Goal: Task Accomplishment & Management: Manage account settings

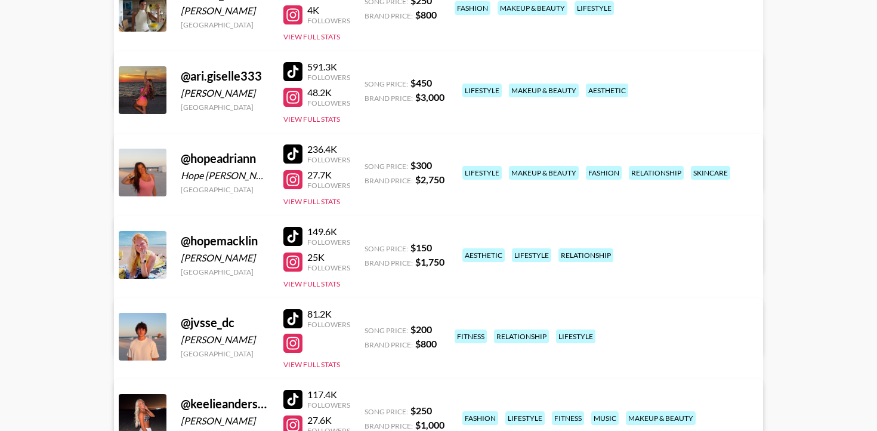
scroll to position [213, 0]
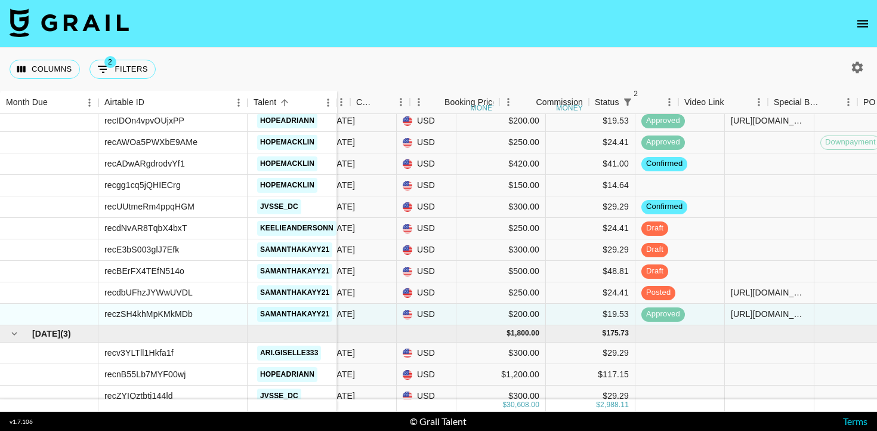
scroll to position [1663, 330]
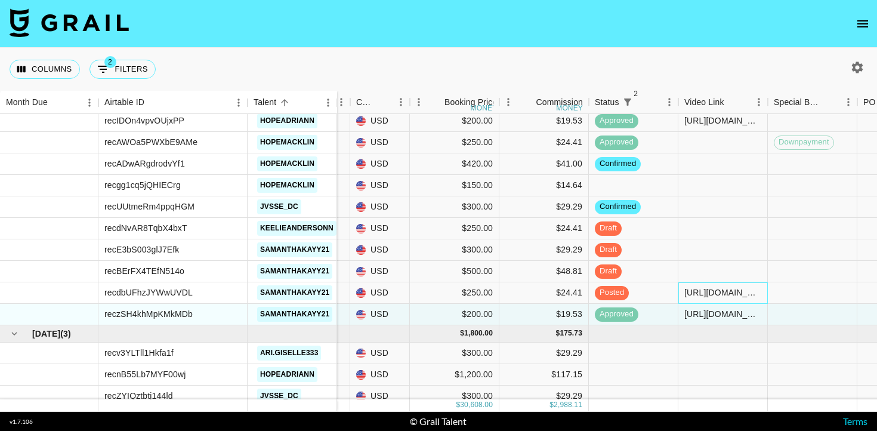
click at [710, 288] on div "https://www.tiktok.com/@samanthakayy21/photo/7560458613848952078?is_from_webapp…" at bounding box center [722, 292] width 77 height 12
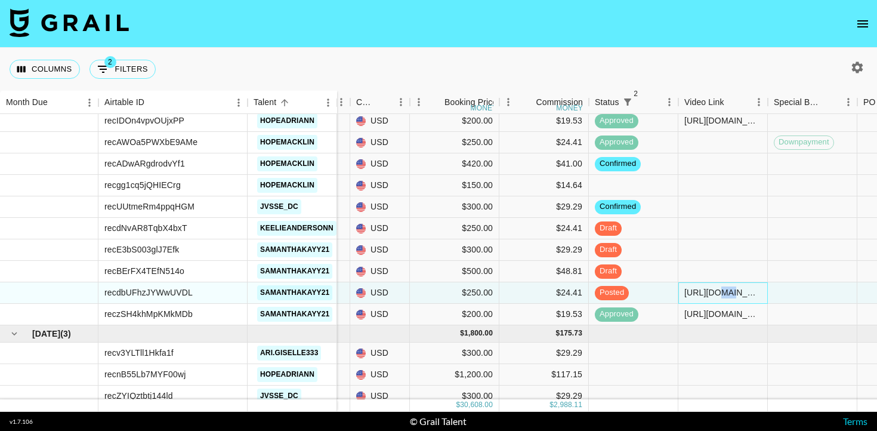
click at [710, 288] on div "https://www.tiktok.com/@samanthakayy21/photo/7560458613848952078?is_from_webapp…" at bounding box center [722, 292] width 77 height 12
click at [710, 288] on input "https://www.tiktok.com/@samanthakayy21/photo/7560458613848952078?is_from_webapp…" at bounding box center [723, 293] width 88 height 10
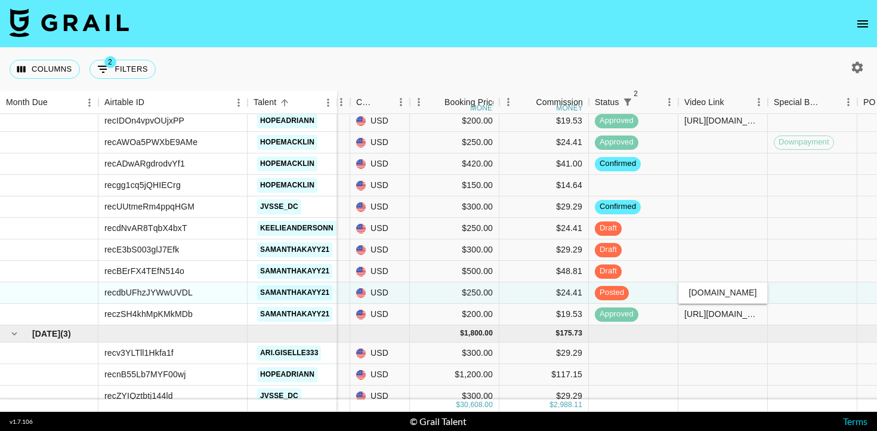
click at [710, 288] on input "https://www.tiktok.com/@samanthakayy21/photo/7560458613848952078?is_from_webapp…" at bounding box center [723, 293] width 88 height 10
type input "https://www.tiktok.com/@samanthakayy21/photo/7560671685985193229?is_from_webapp…"
click at [843, 297] on div at bounding box center [813, 292] width 90 height 21
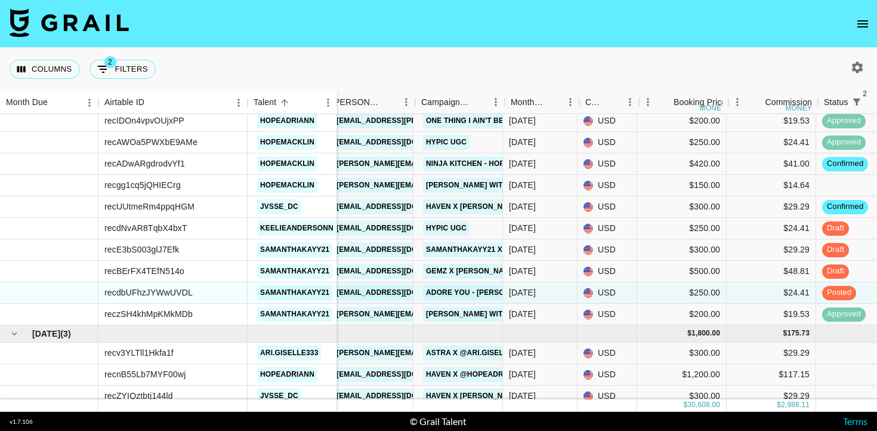
scroll to position [1663, 101]
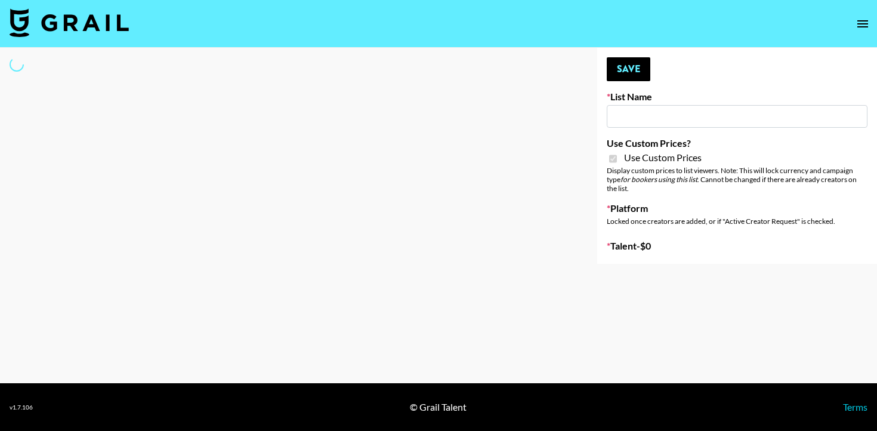
type input "Evry Jewels"
checkbox input "true"
select select "Brand"
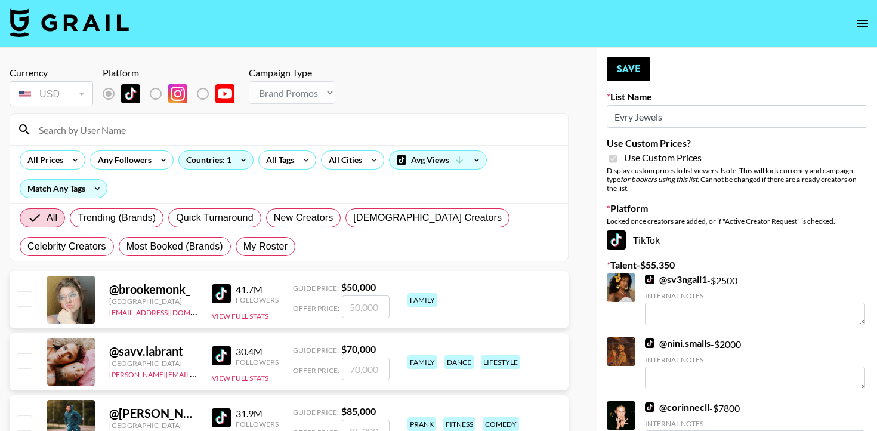
scroll to position [7, 0]
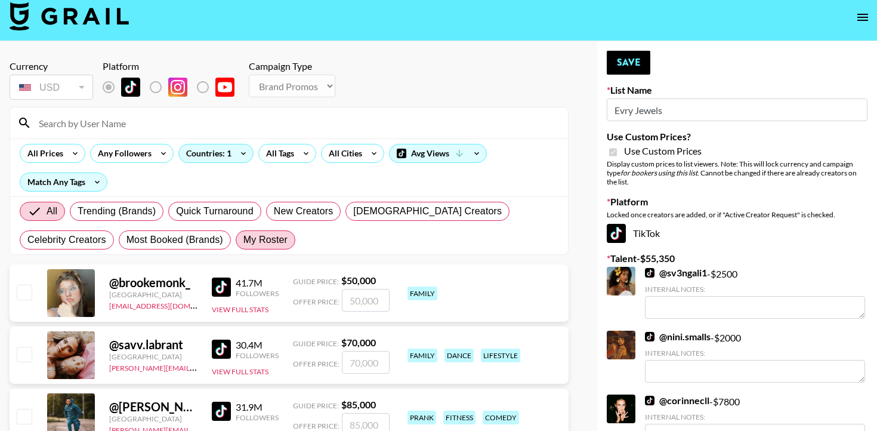
click at [243, 234] on span "My Roster" at bounding box center [265, 240] width 44 height 14
click at [243, 240] on input "My Roster" at bounding box center [243, 240] width 0 height 0
radio input "true"
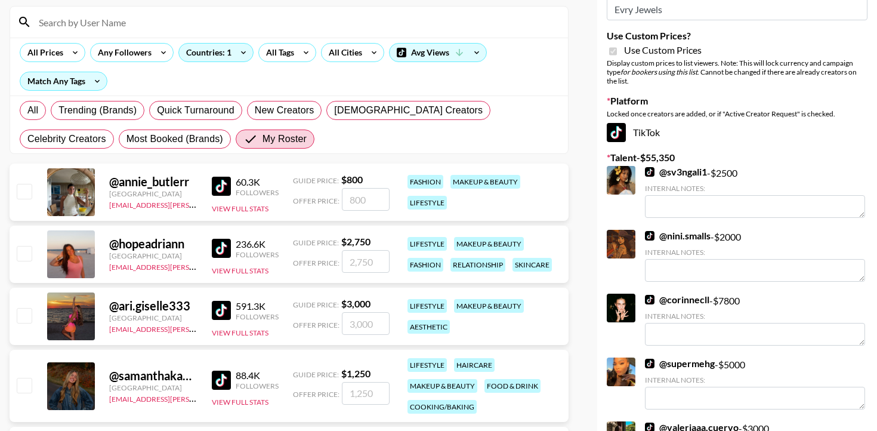
scroll to position [111, 0]
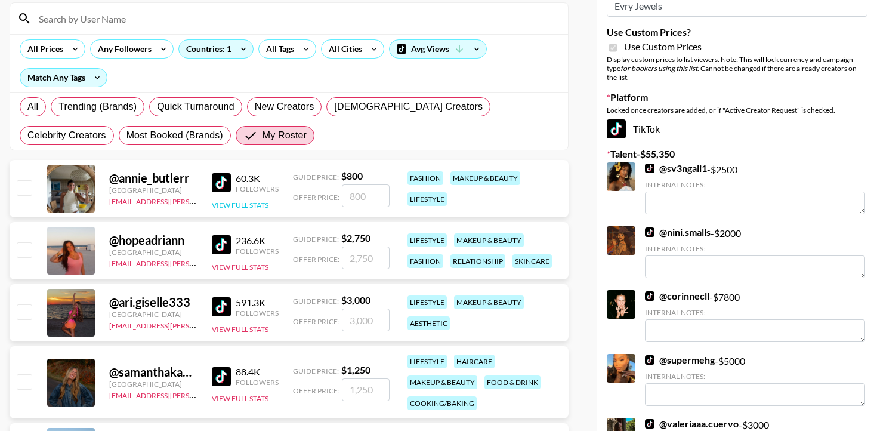
click at [250, 202] on button "View Full Stats" at bounding box center [240, 205] width 57 height 9
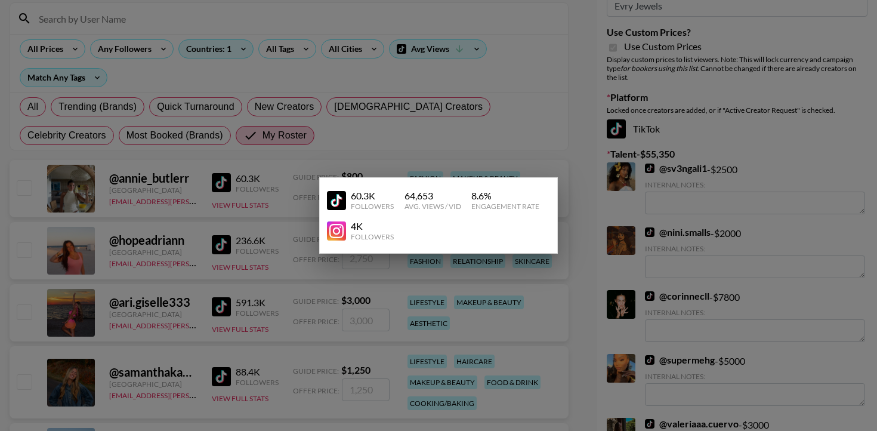
click at [274, 176] on div at bounding box center [438, 215] width 877 height 431
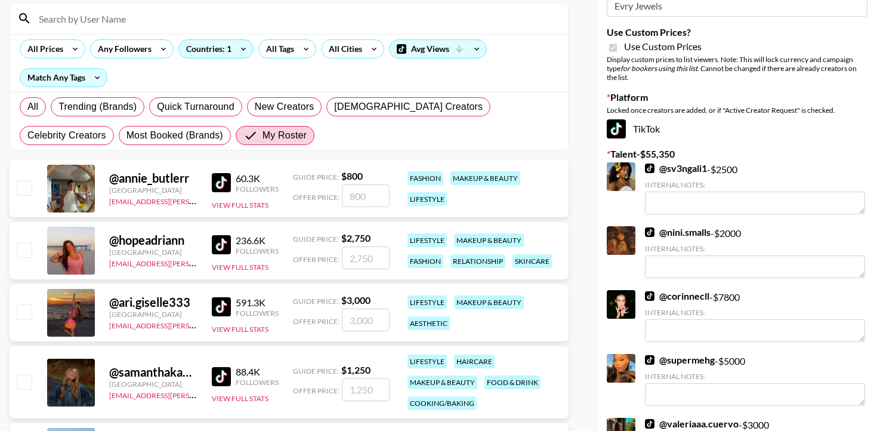
click at [21, 191] on input "checkbox" at bounding box center [24, 187] width 14 height 14
checkbox input "true"
type input "800"
click at [240, 269] on button "View Full Stats" at bounding box center [240, 267] width 57 height 9
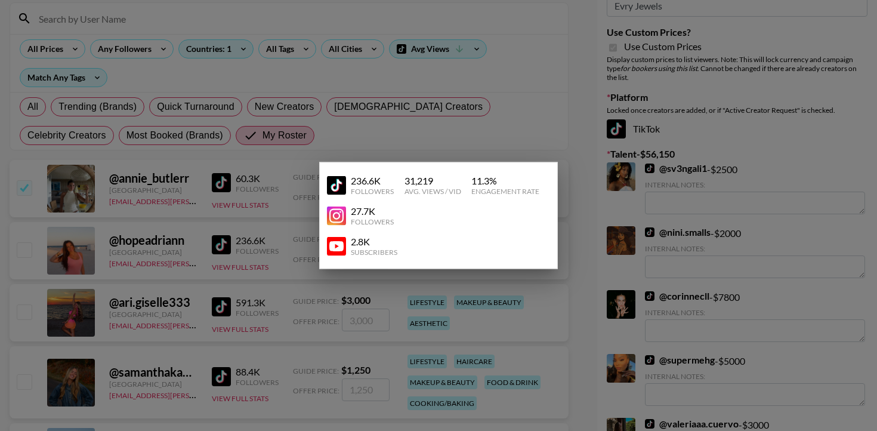
click at [248, 198] on div at bounding box center [438, 215] width 877 height 431
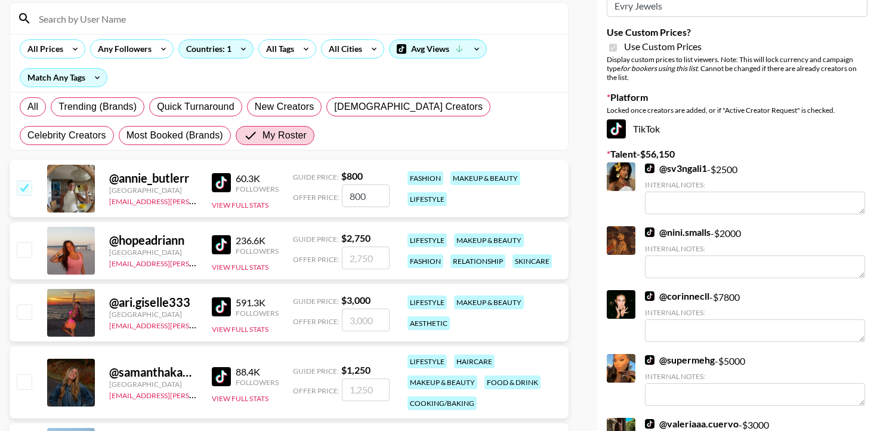
click at [17, 247] on input "checkbox" at bounding box center [24, 249] width 14 height 14
checkbox input "true"
type input "2750"
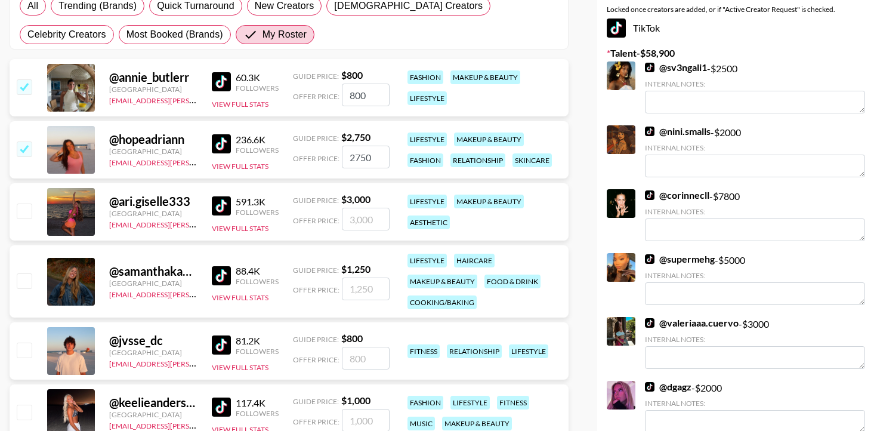
scroll to position [212, 0]
click at [260, 228] on button "View Full Stats" at bounding box center [240, 227] width 57 height 9
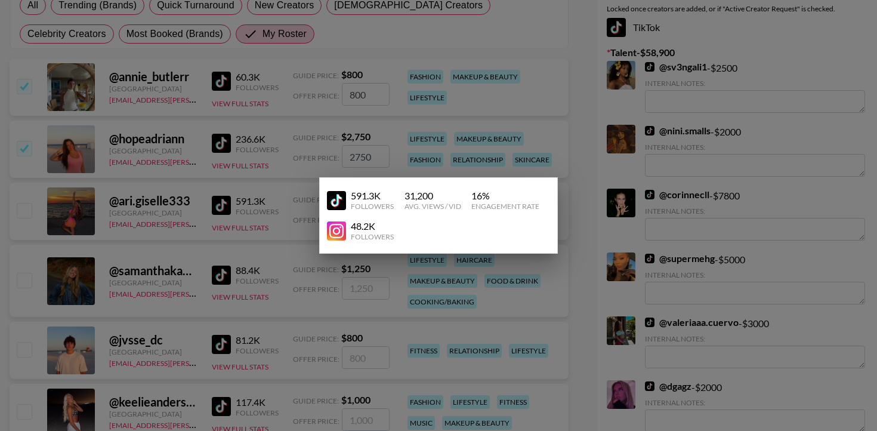
click at [254, 225] on div at bounding box center [438, 215] width 877 height 431
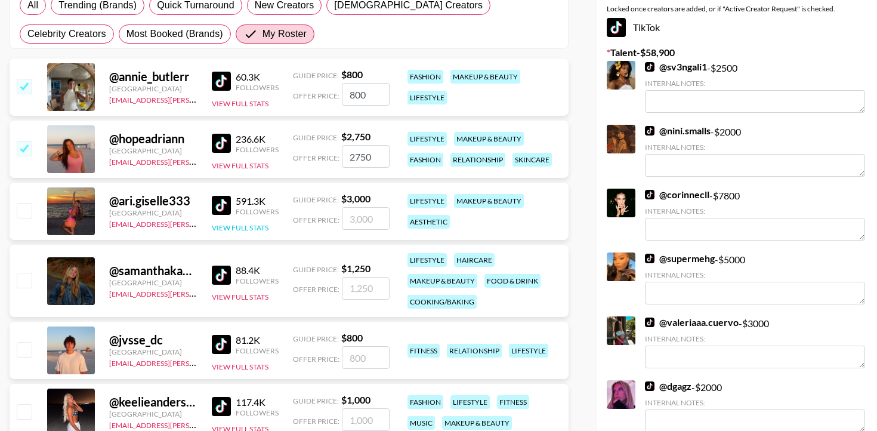
click at [245, 223] on button "View Full Stats" at bounding box center [240, 227] width 57 height 9
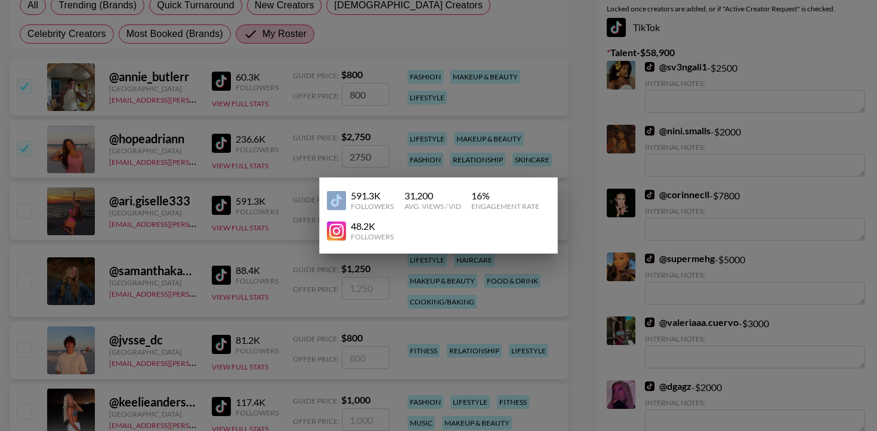
click at [245, 224] on div at bounding box center [438, 215] width 877 height 431
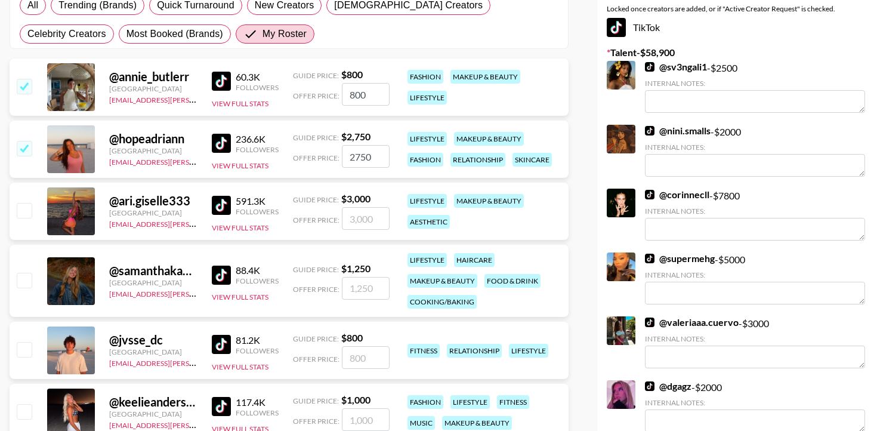
click at [31, 212] on input "checkbox" at bounding box center [24, 210] width 14 height 14
checkbox input "true"
type input "3000"
radio input "true"
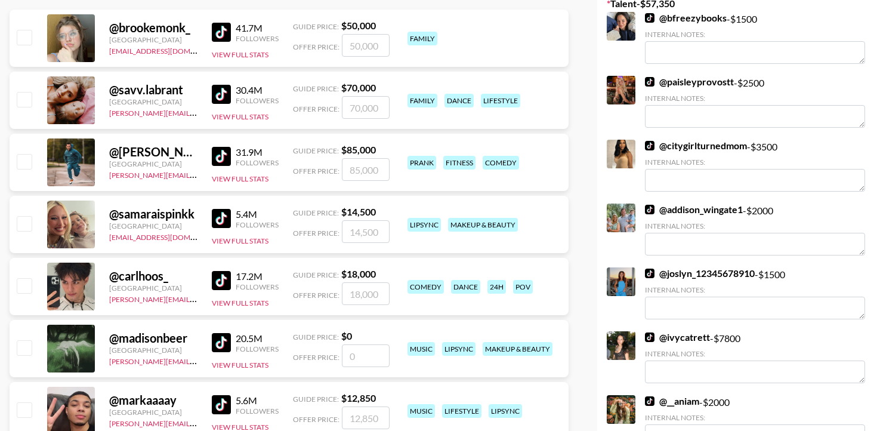
scroll to position [0, 0]
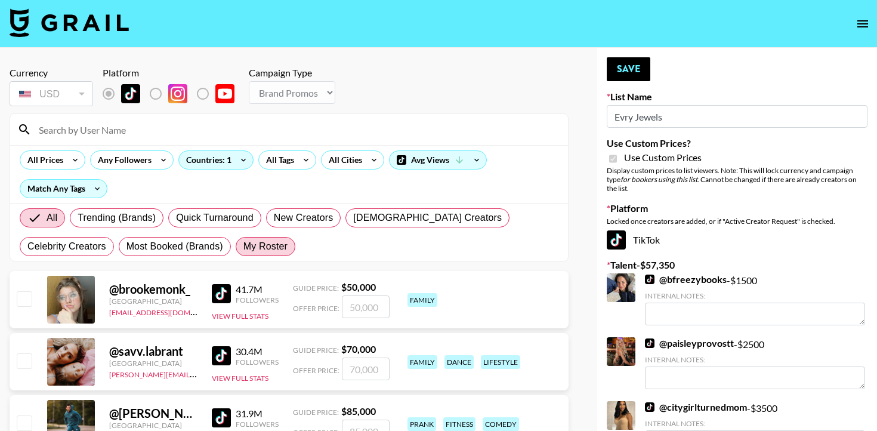
click at [243, 242] on span "My Roster" at bounding box center [265, 246] width 44 height 14
click at [243, 246] on input "My Roster" at bounding box center [243, 246] width 0 height 0
radio input "true"
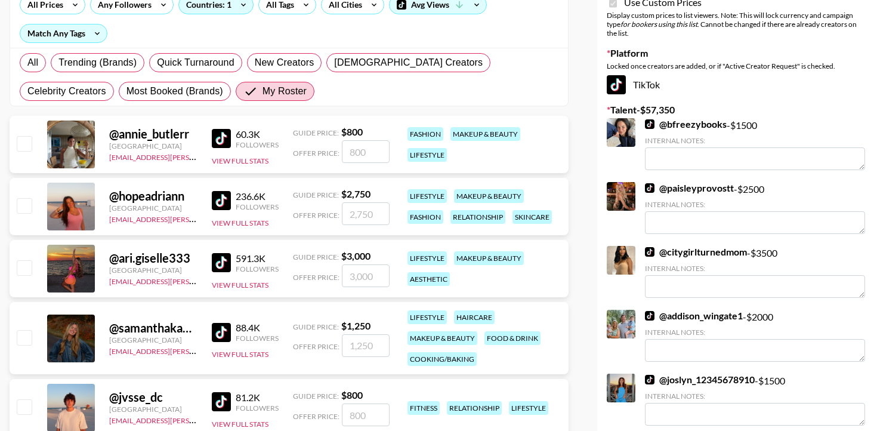
scroll to position [175, 0]
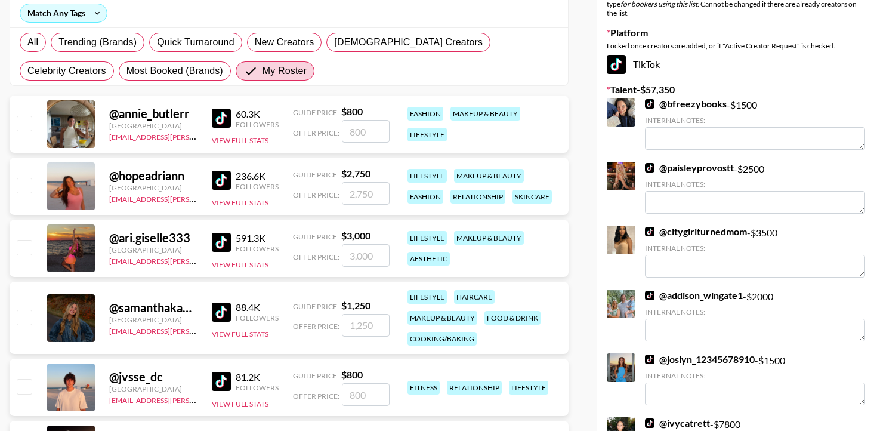
click at [25, 121] on input "checkbox" at bounding box center [24, 123] width 14 height 14
checkbox input "true"
type input "800"
click at [26, 184] on input "checkbox" at bounding box center [24, 185] width 14 height 14
checkbox input "true"
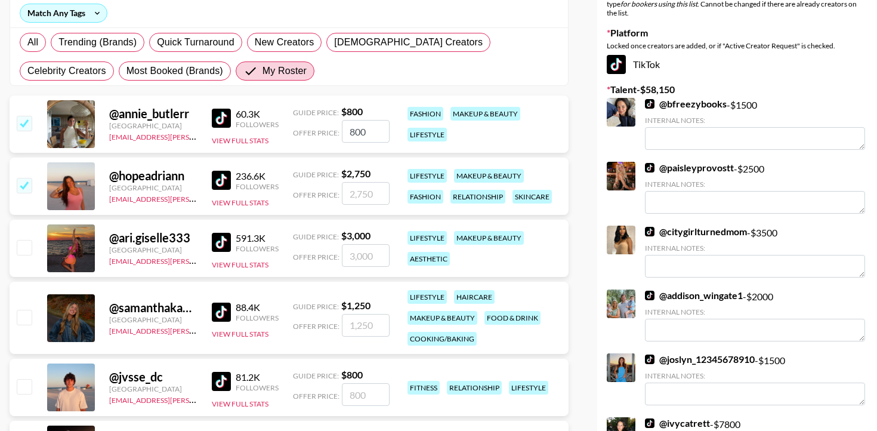
type input "2750"
click at [24, 245] on input "checkbox" at bounding box center [24, 247] width 14 height 14
checkbox input "true"
type input "3000"
click at [264, 328] on div "88.4K Followers View Full Stats" at bounding box center [245, 318] width 67 height 42
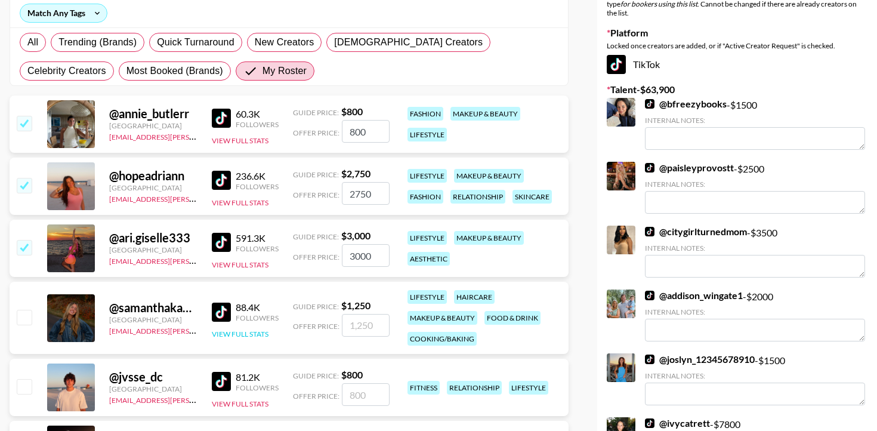
click at [264, 335] on button "View Full Stats" at bounding box center [240, 333] width 57 height 9
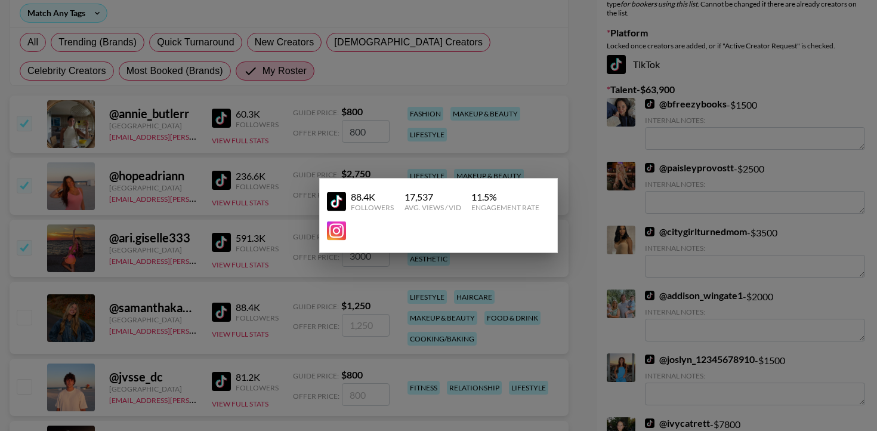
click at [314, 310] on div at bounding box center [438, 215] width 877 height 431
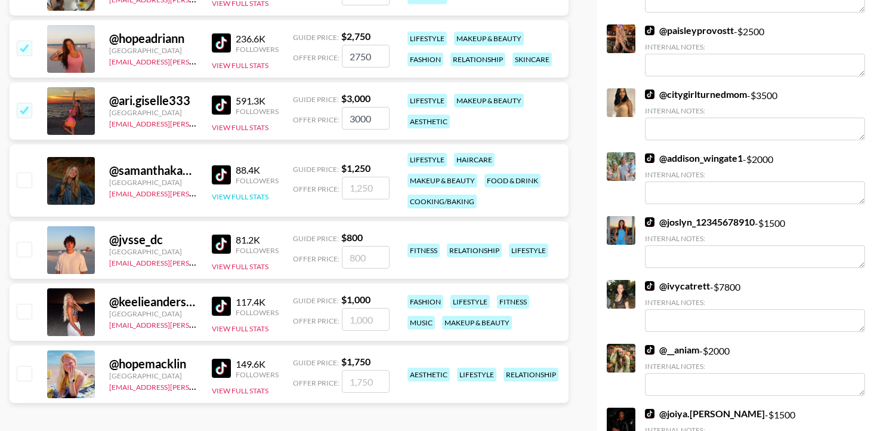
scroll to position [314, 0]
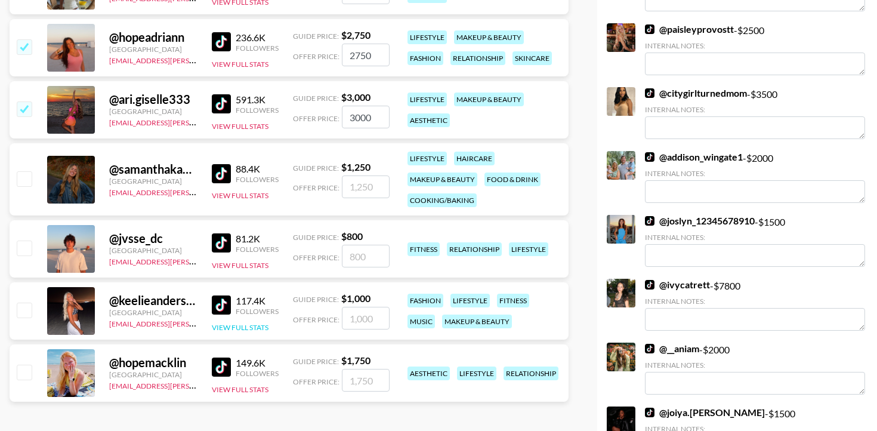
click at [238, 325] on button "View Full Stats" at bounding box center [240, 327] width 57 height 9
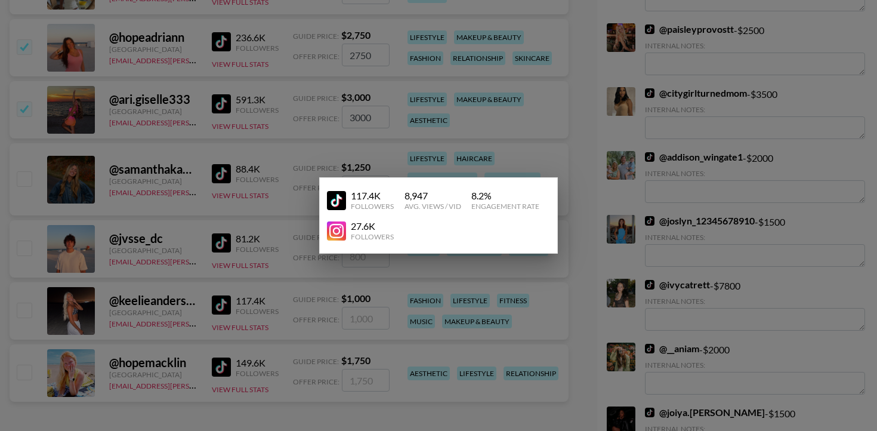
click at [368, 301] on div at bounding box center [438, 215] width 877 height 431
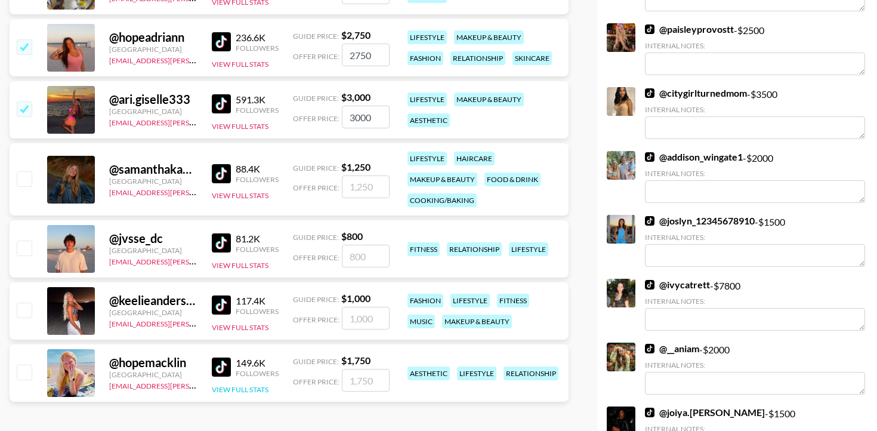
click at [250, 388] on button "View Full Stats" at bounding box center [240, 389] width 57 height 9
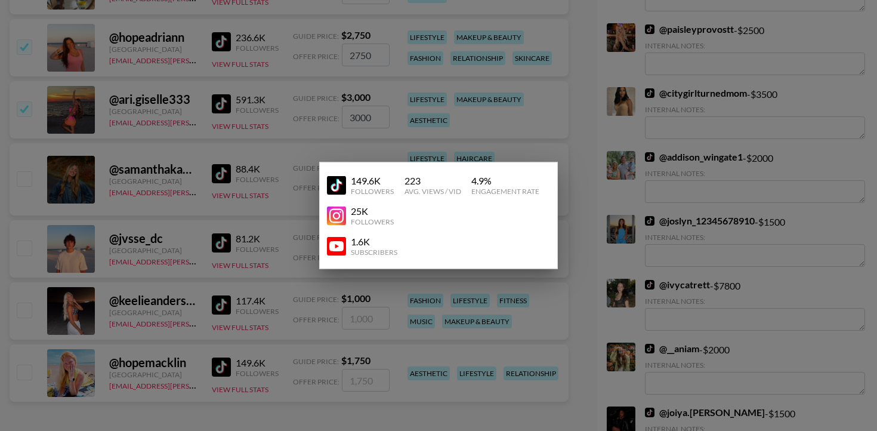
click at [297, 351] on div at bounding box center [438, 215] width 877 height 431
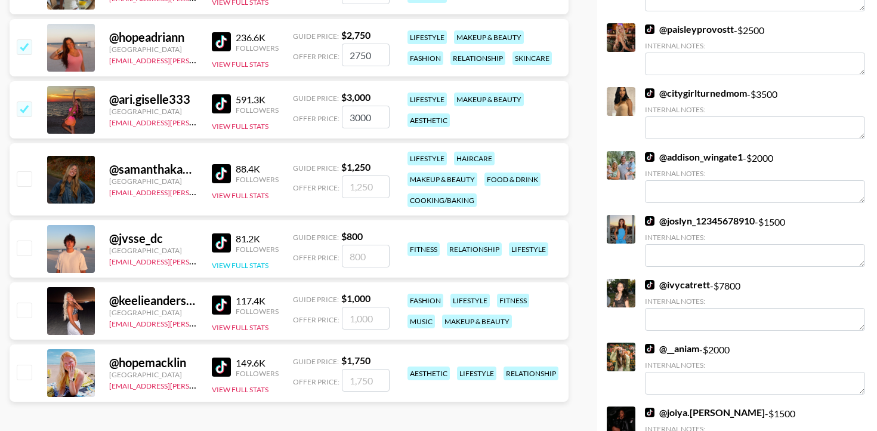
click at [253, 267] on button "View Full Stats" at bounding box center [240, 265] width 57 height 9
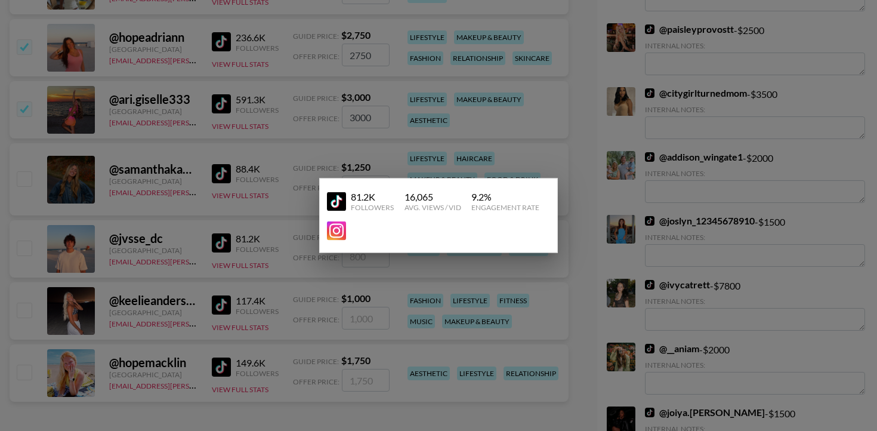
click at [298, 306] on div at bounding box center [438, 215] width 877 height 431
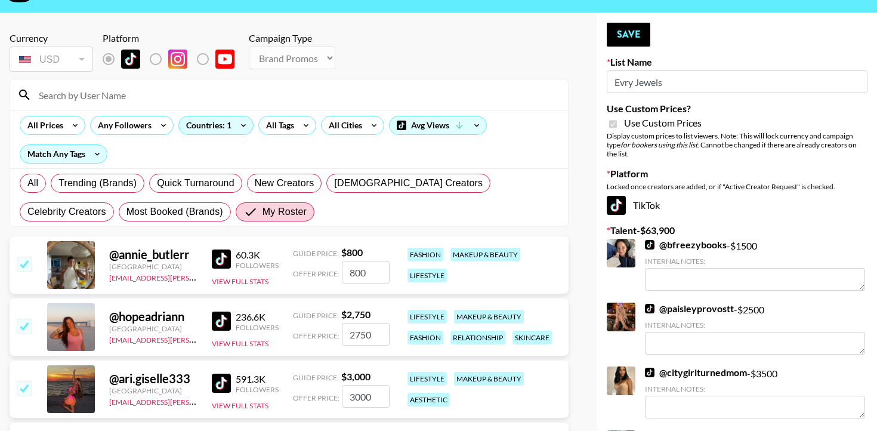
scroll to position [30, 0]
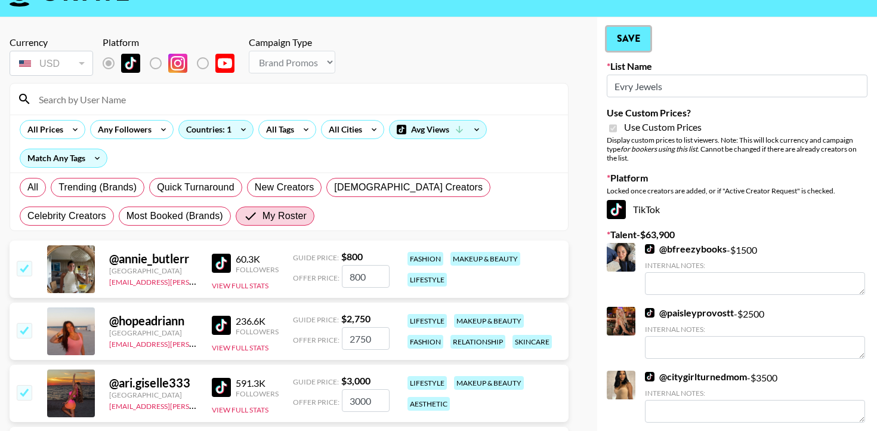
click at [633, 42] on button "Save" at bounding box center [629, 39] width 44 height 24
radio input "true"
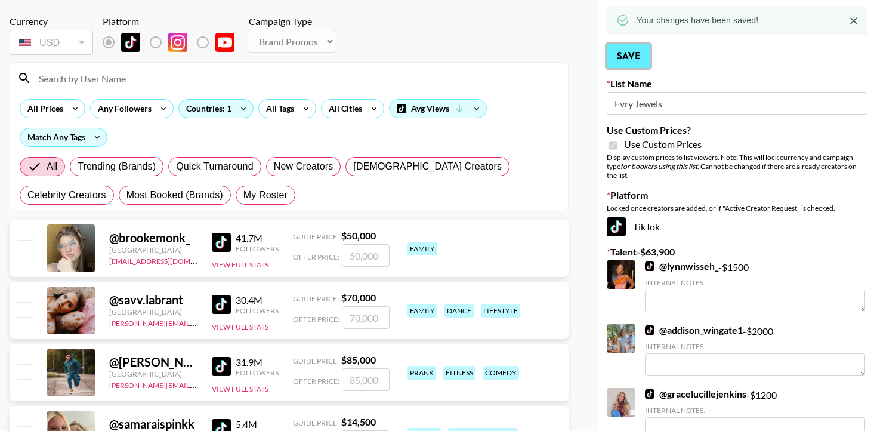
scroll to position [52, 0]
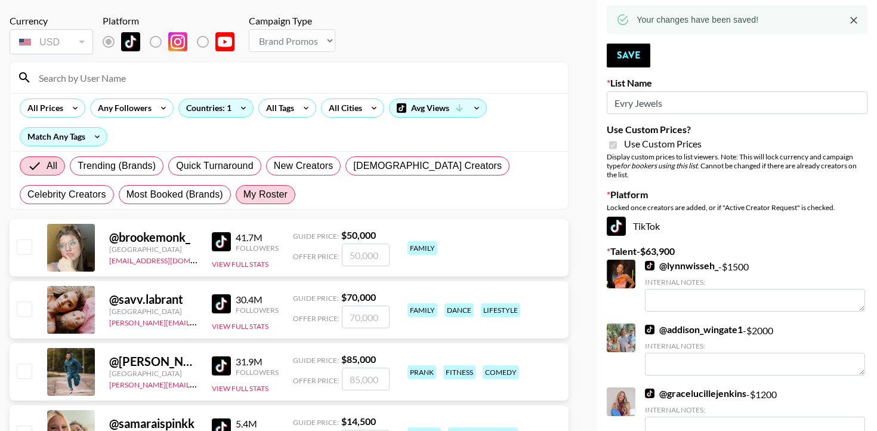
click at [243, 195] on span "My Roster" at bounding box center [265, 194] width 44 height 14
click at [243, 195] on input "My Roster" at bounding box center [243, 195] width 0 height 0
radio input "true"
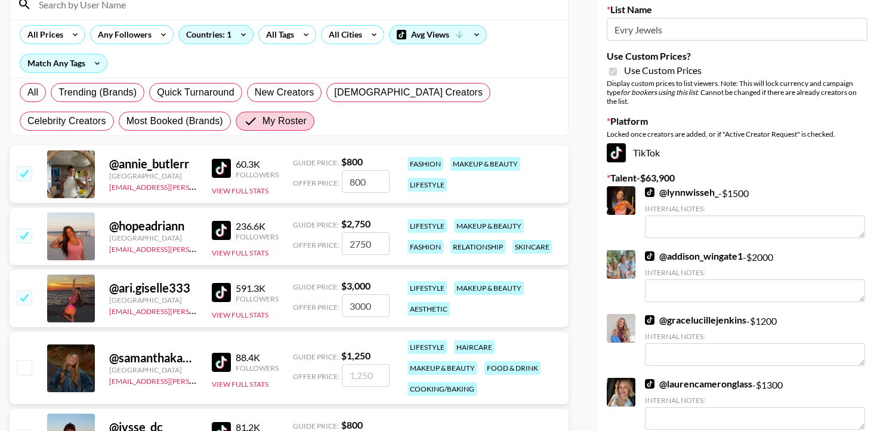
scroll to position [171, 0]
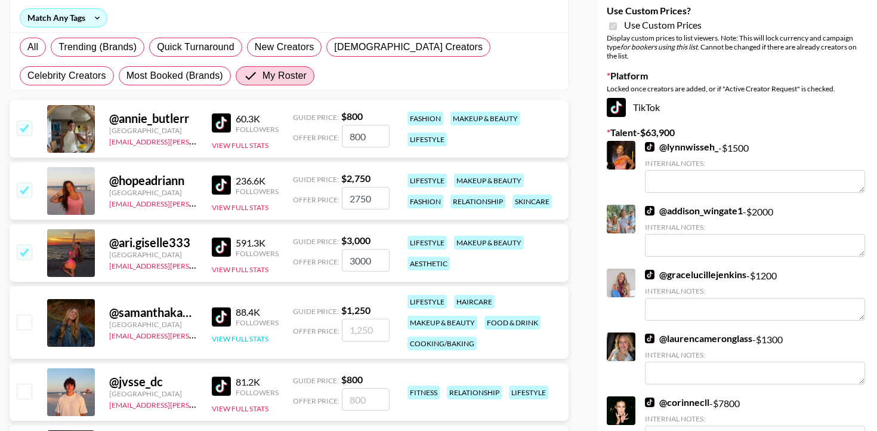
click at [254, 338] on button "View Full Stats" at bounding box center [240, 338] width 57 height 9
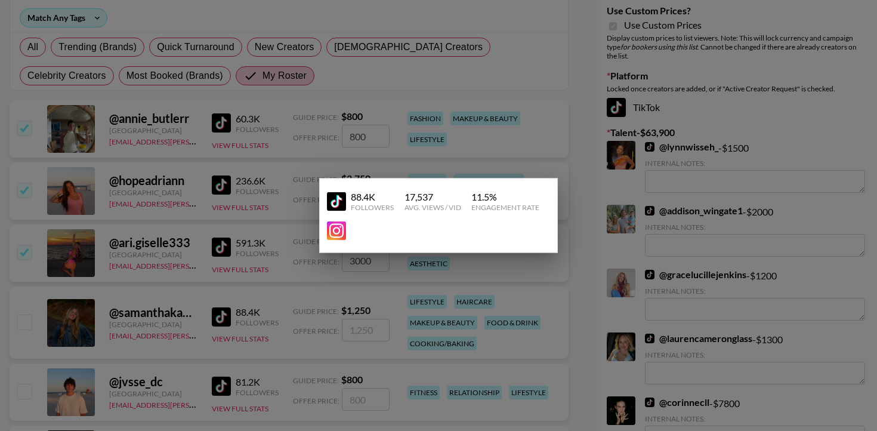
click at [266, 307] on div at bounding box center [438, 215] width 877 height 431
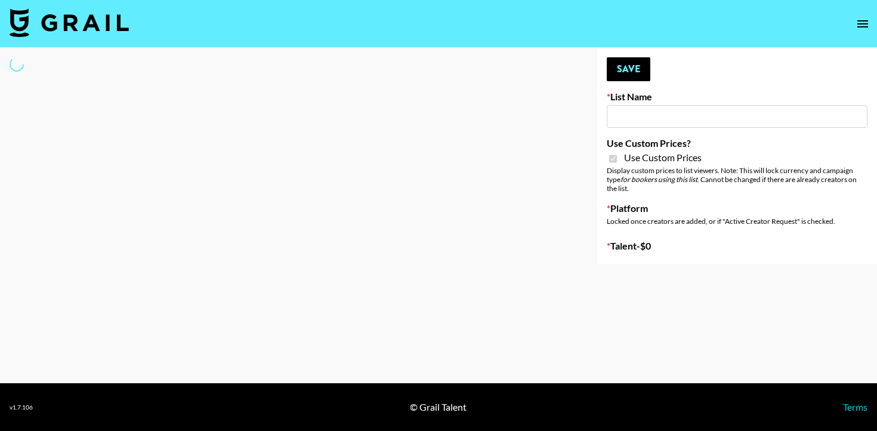
type input "SLG Strategy Game"
checkbox input "true"
select select "Brand"
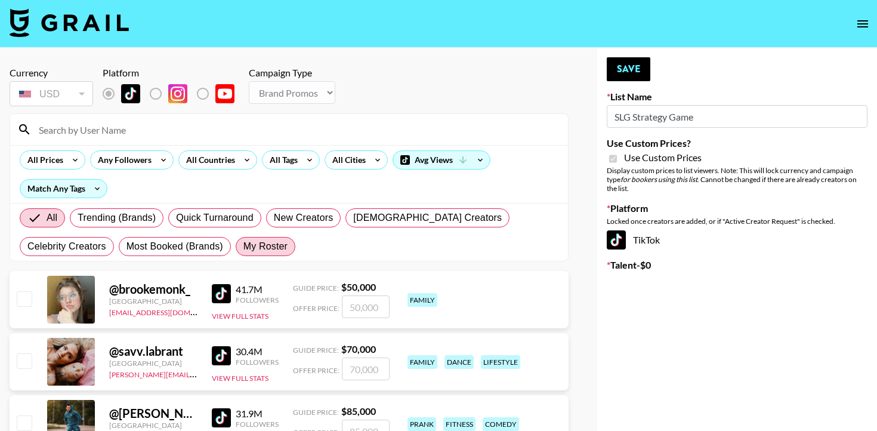
click at [243, 248] on span "My Roster" at bounding box center [265, 246] width 44 height 14
click at [243, 246] on input "My Roster" at bounding box center [243, 246] width 0 height 0
radio input "true"
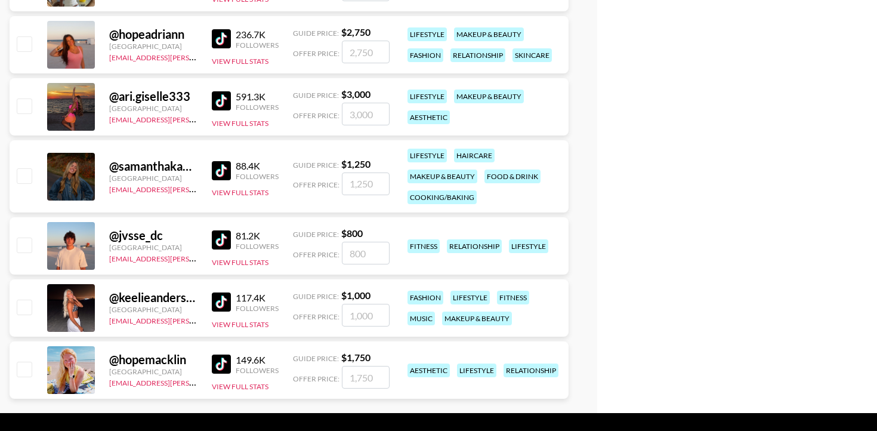
scroll to position [318, 0]
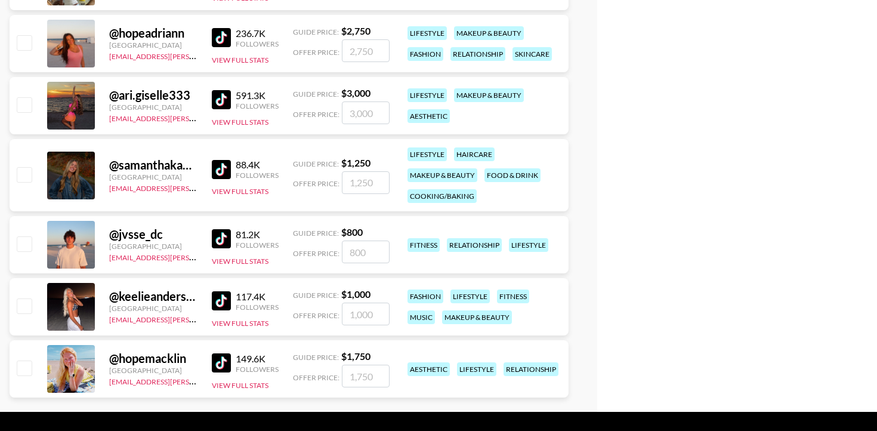
click at [358, 252] on input "number" at bounding box center [366, 251] width 48 height 23
checkbox input "true"
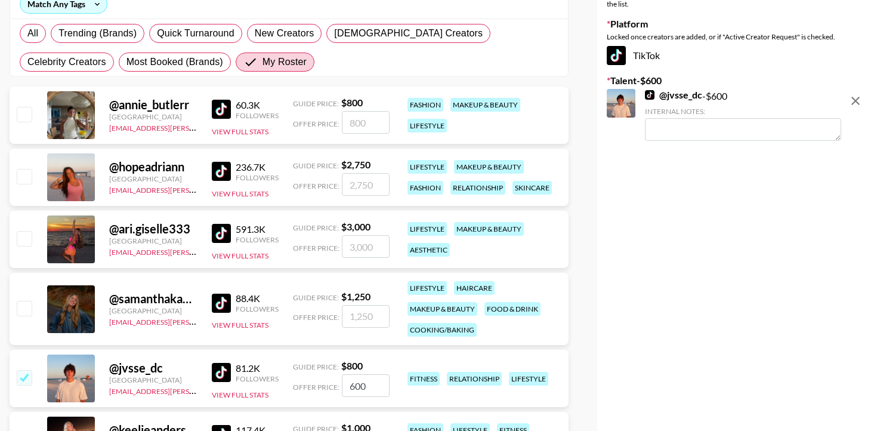
scroll to position [0, 0]
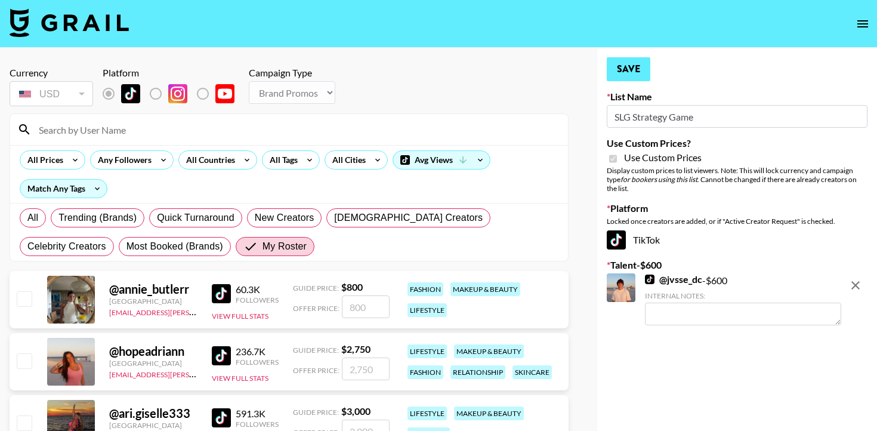
type input "600"
click at [633, 68] on button "Save" at bounding box center [629, 69] width 44 height 24
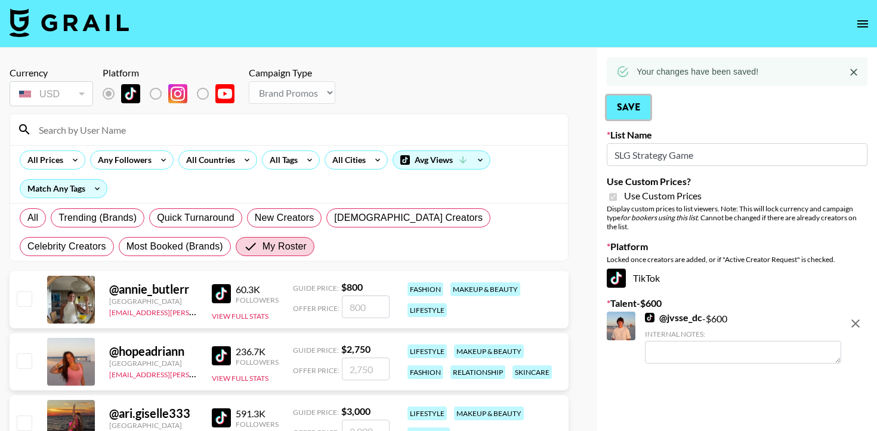
scroll to position [347, 0]
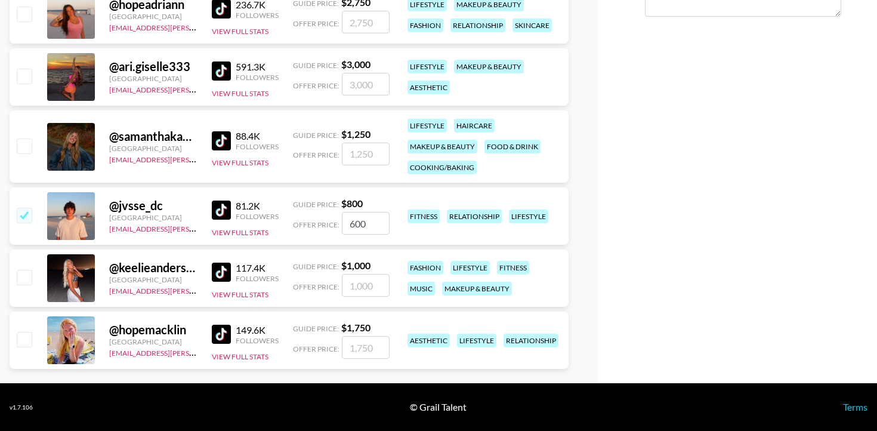
click at [355, 225] on input "600" at bounding box center [366, 223] width 48 height 23
checkbox input "false"
checkbox input "true"
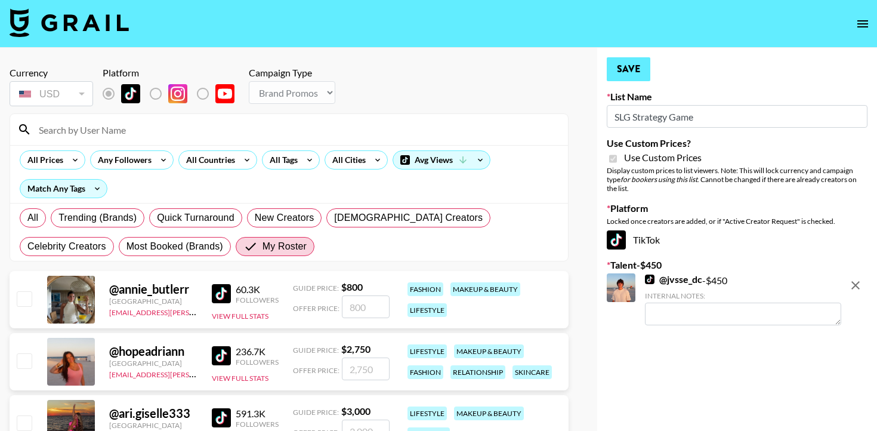
type input "450"
click at [636, 79] on button "Save" at bounding box center [629, 69] width 44 height 24
